Goal: Navigation & Orientation: Find specific page/section

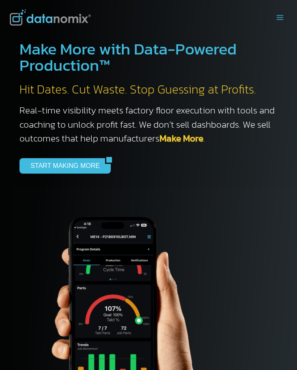
click at [232, 16] on button "Toggle Menu" at bounding box center [280, 17] width 15 height 13
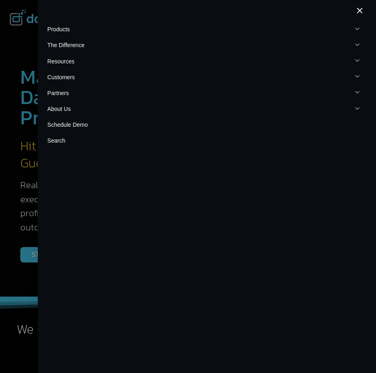
click at [232, 13] on button "Close menu" at bounding box center [360, 11] width 13 height 22
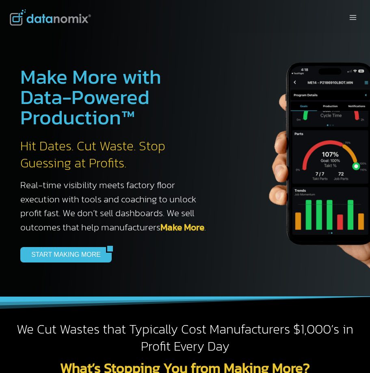
click at [232, 22] on div "Toggle Menu" at bounding box center [185, 17] width 370 height 35
click at [232, 21] on icon "Toggle Menu" at bounding box center [353, 17] width 8 height 8
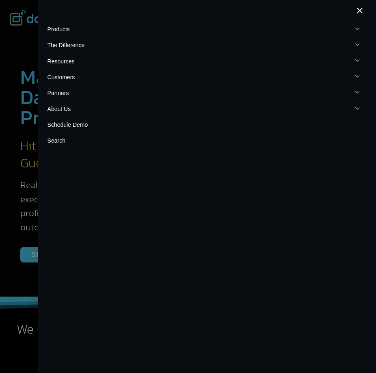
click at [232, 44] on icon "Expand" at bounding box center [357, 44] width 7 height 7
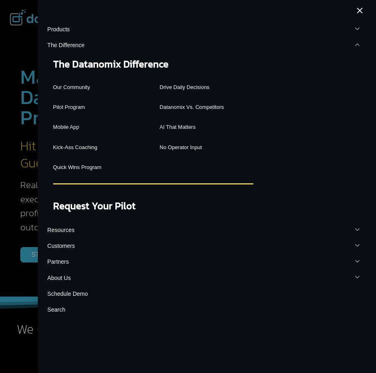
click at [232, 46] on icon "Expand" at bounding box center [357, 44] width 7 height 7
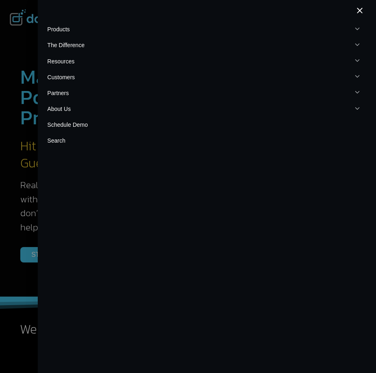
click at [232, 61] on icon "Expand" at bounding box center [357, 60] width 7 height 7
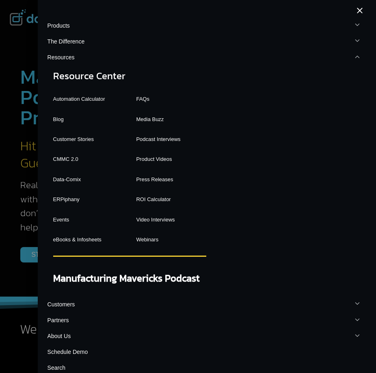
click at [62, 119] on link "Blog" at bounding box center [88, 119] width 70 height 15
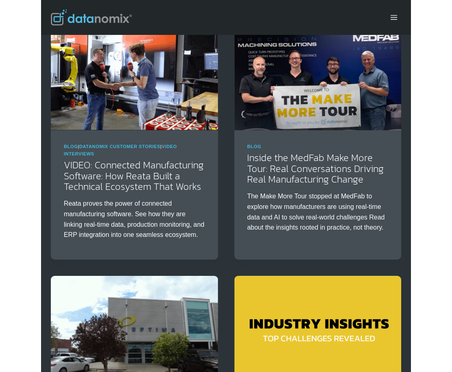
scroll to position [154, 0]
